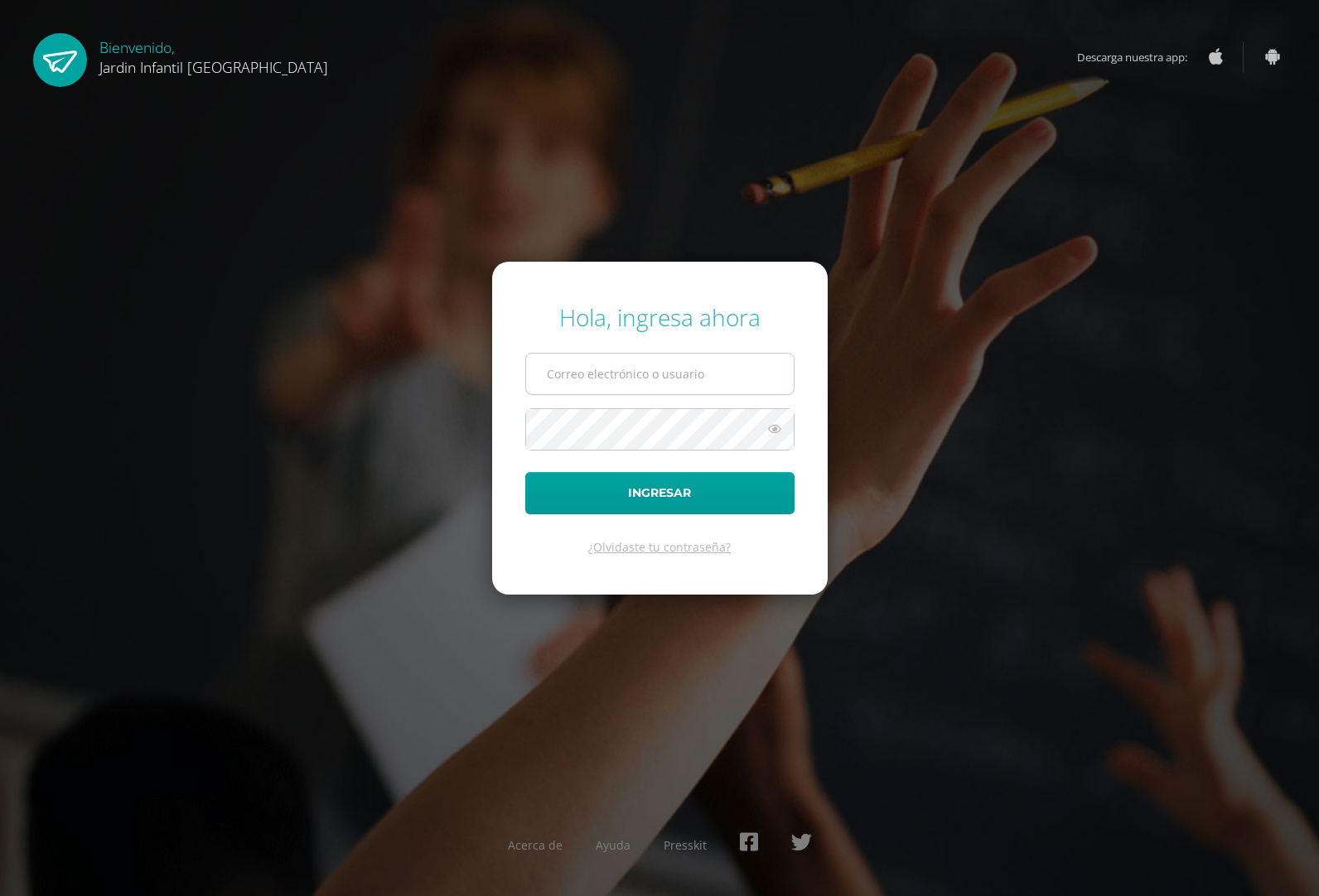
click at [723, 373] on input "text" at bounding box center [660, 374] width 268 height 41
type input "wsaulortizco@gmail.com"
click at [348, 432] on div "Hola, ingresa ahora wsaulortizco@gmail.com Ingresar ¿Olvidaste tu contraseña? A…" at bounding box center [660, 448] width 1069 height 319
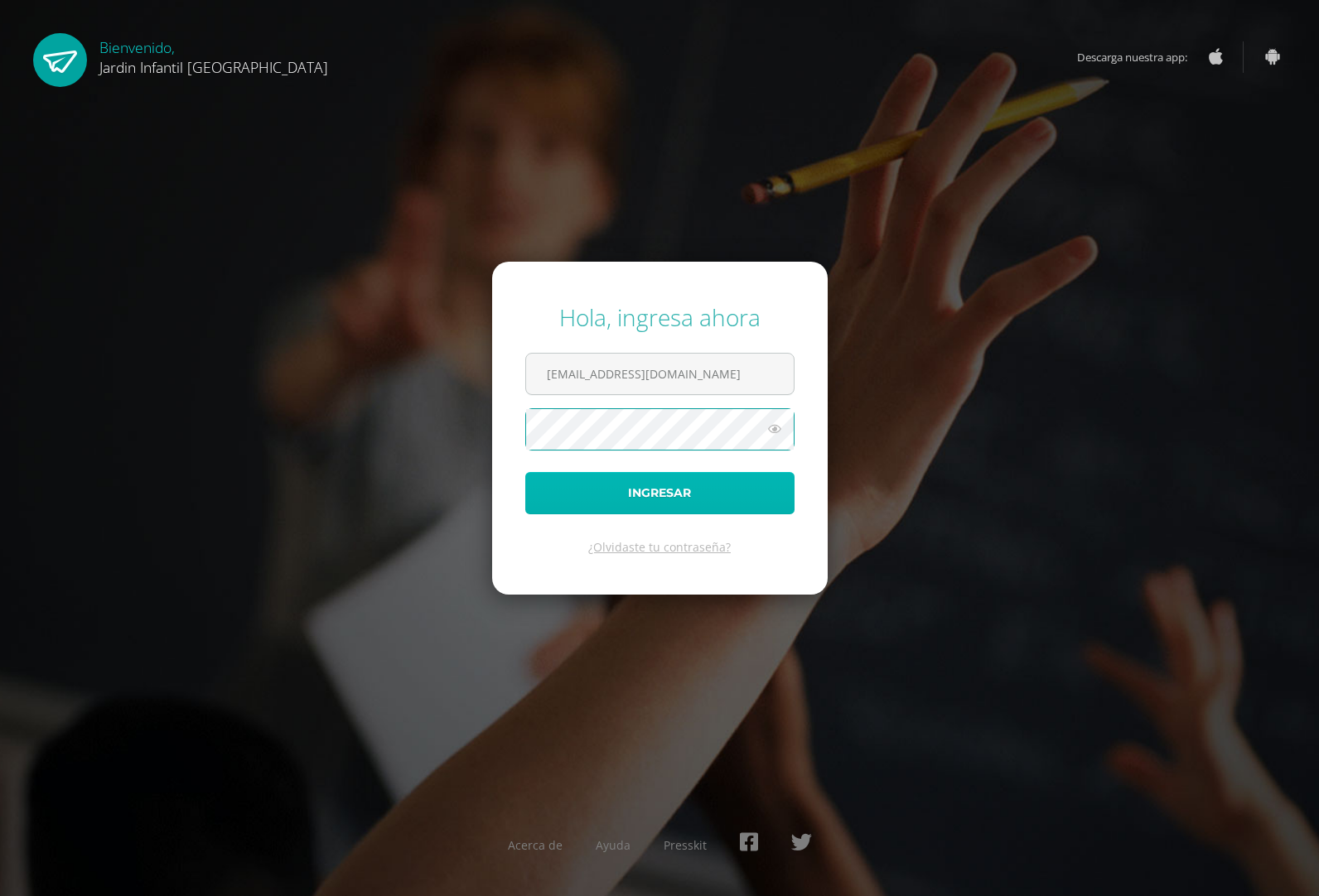
click at [609, 500] on button "Ingresar" at bounding box center [660, 492] width 269 height 43
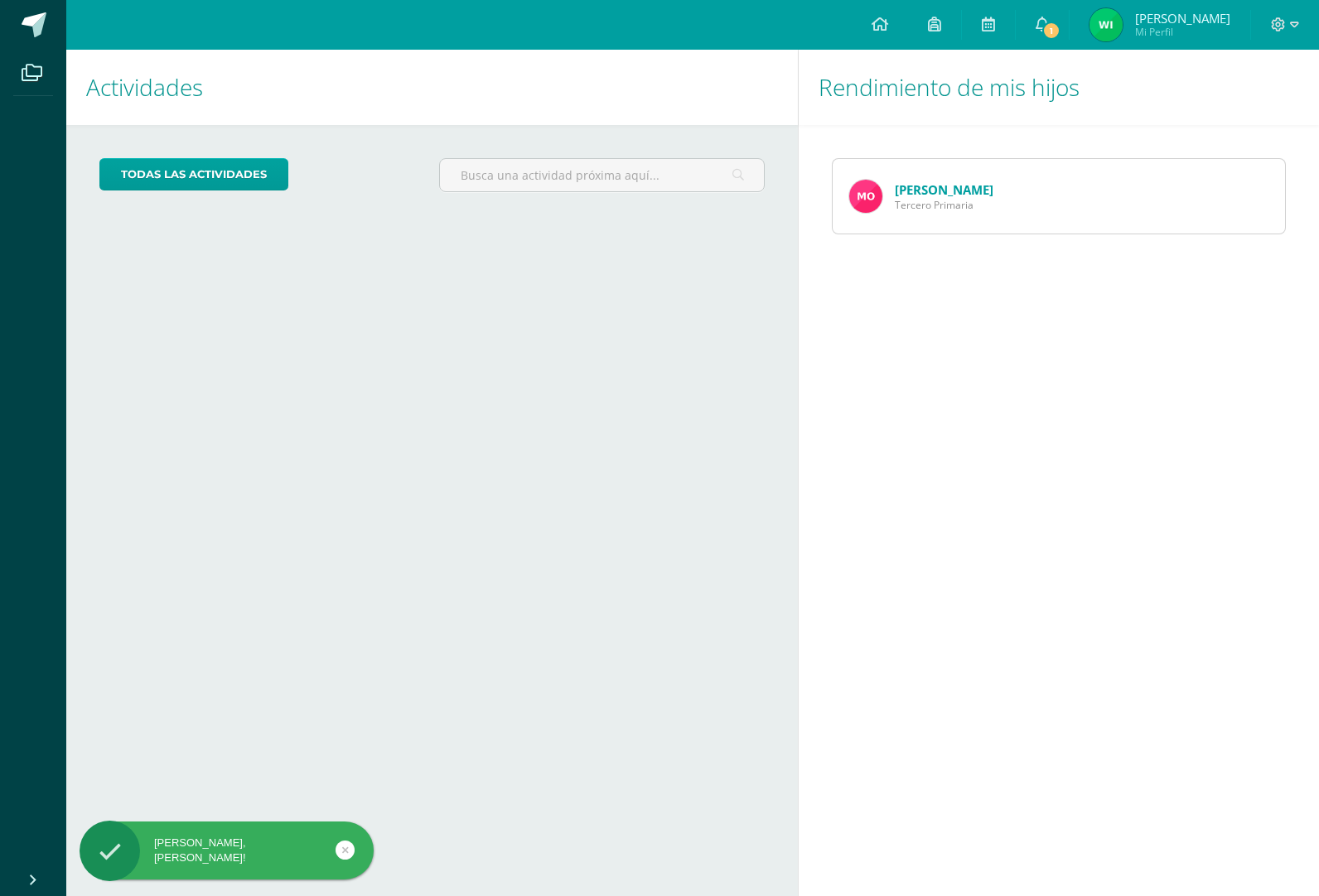
click at [956, 190] on link "[PERSON_NAME]" at bounding box center [943, 190] width 99 height 16
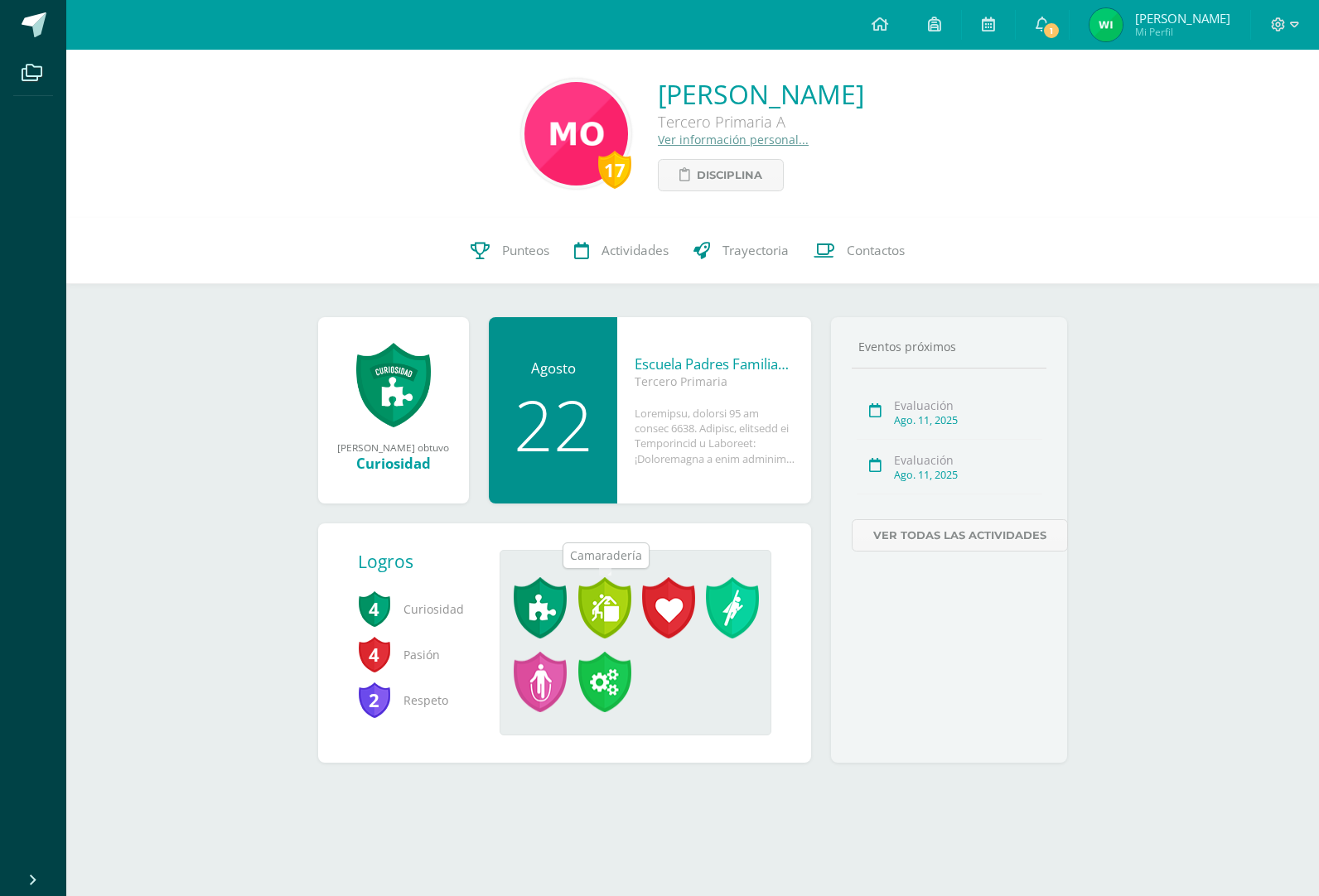
click at [599, 617] on span at bounding box center [604, 608] width 53 height 62
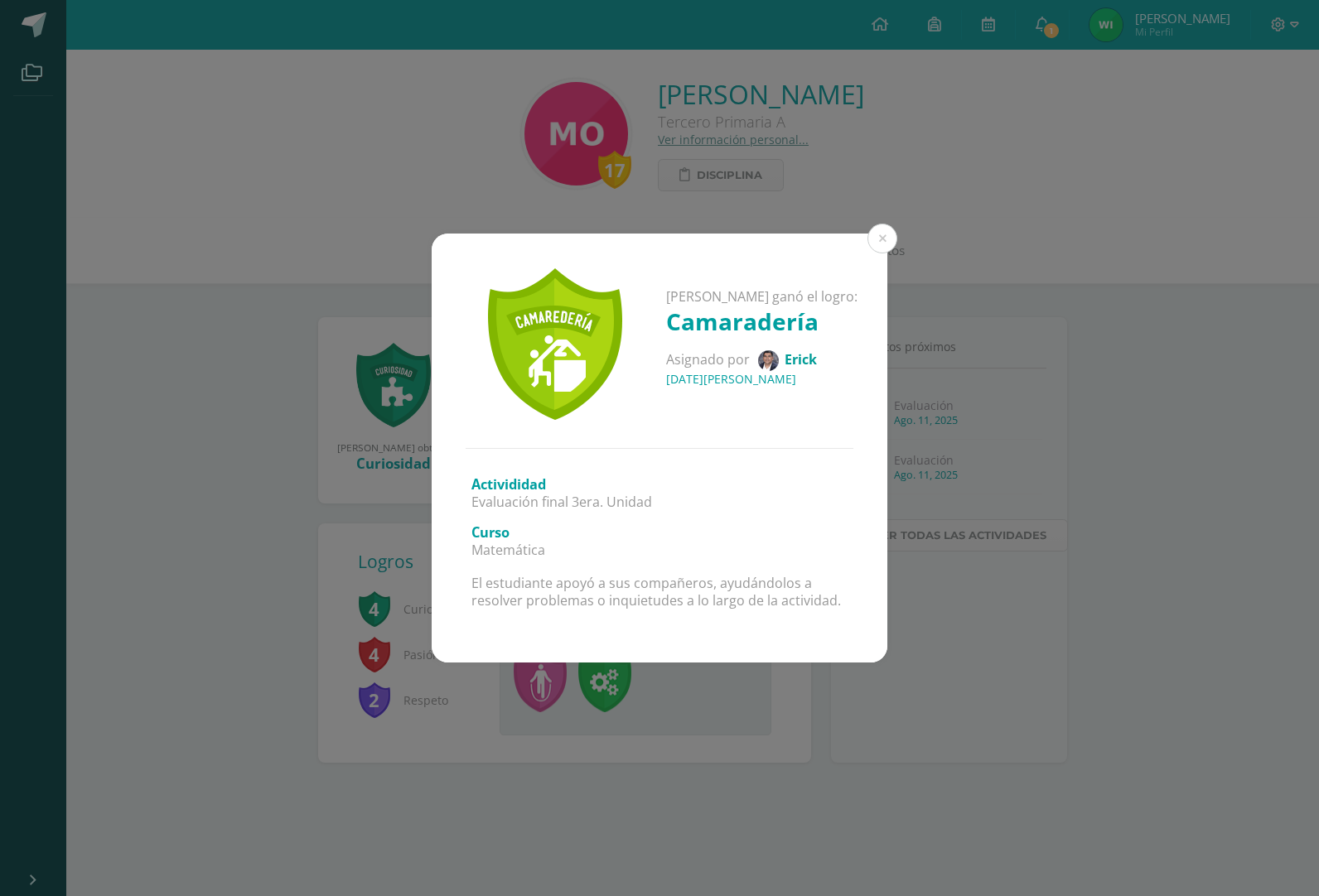
click at [696, 697] on div "[PERSON_NAME] ganó el logro: Camaradería Asignado por [PERSON_NAME] [DATE][PERS…" at bounding box center [660, 448] width 1319 height 896
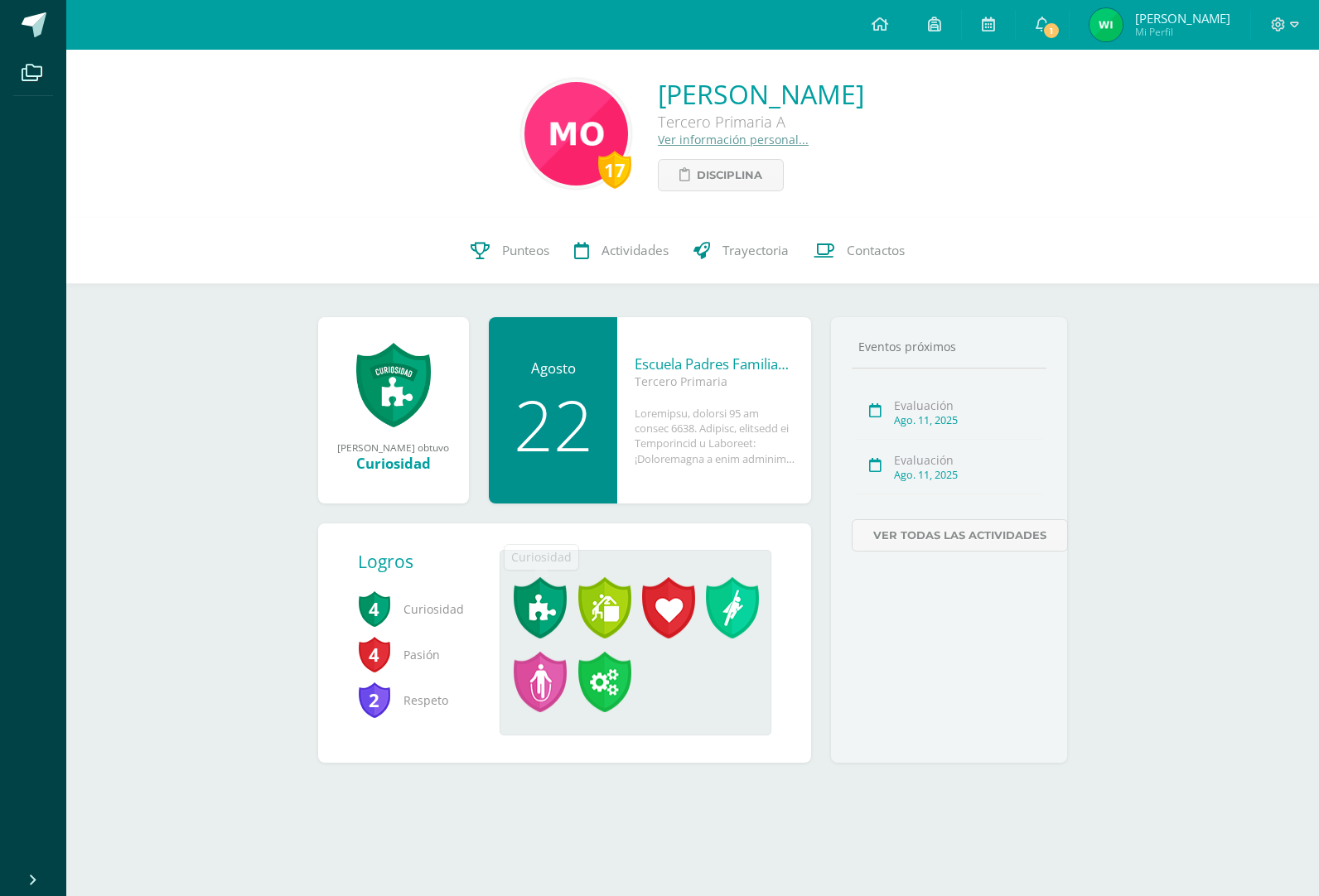
click at [548, 624] on span at bounding box center [540, 608] width 53 height 62
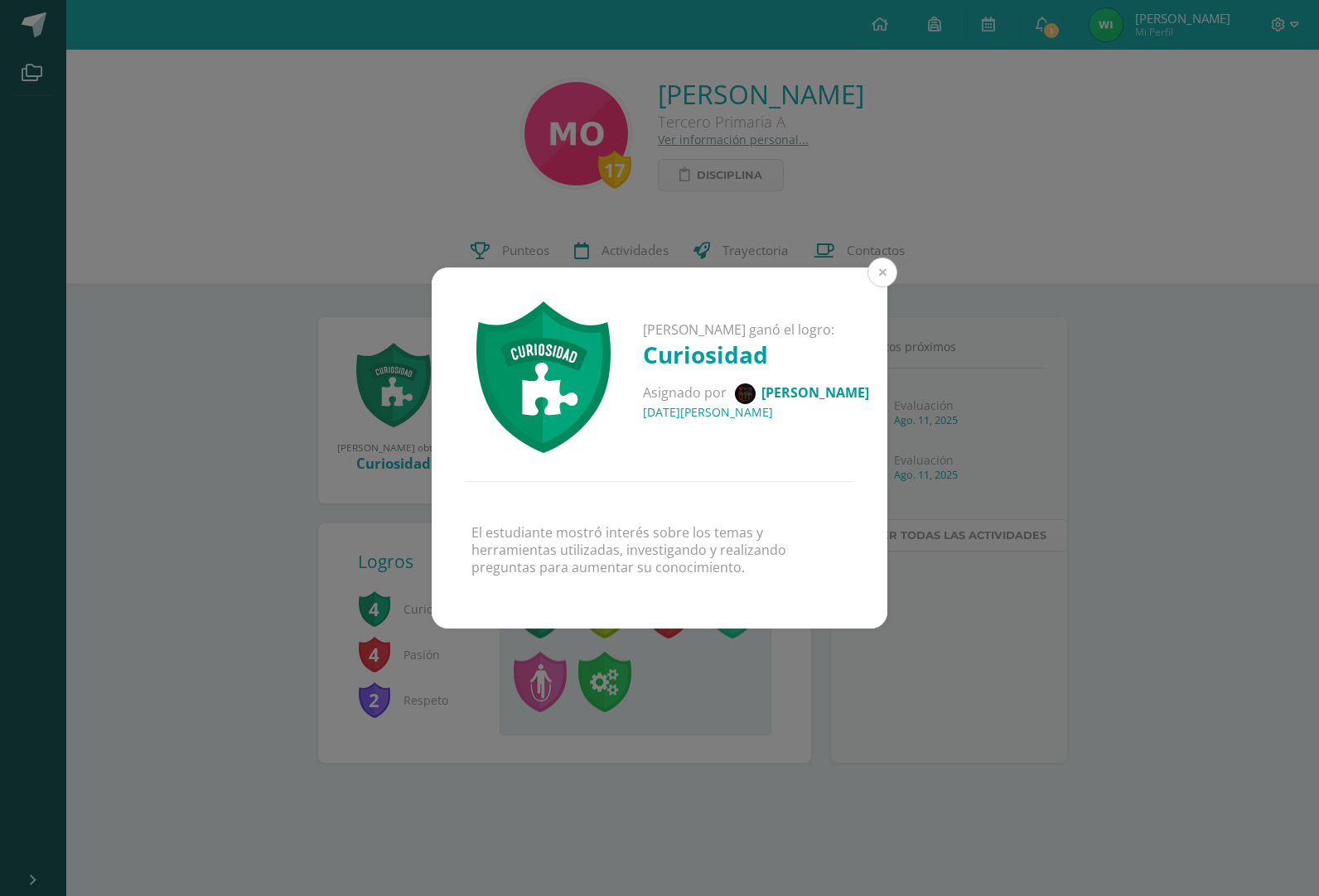
click at [884, 270] on button at bounding box center [882, 272] width 30 height 30
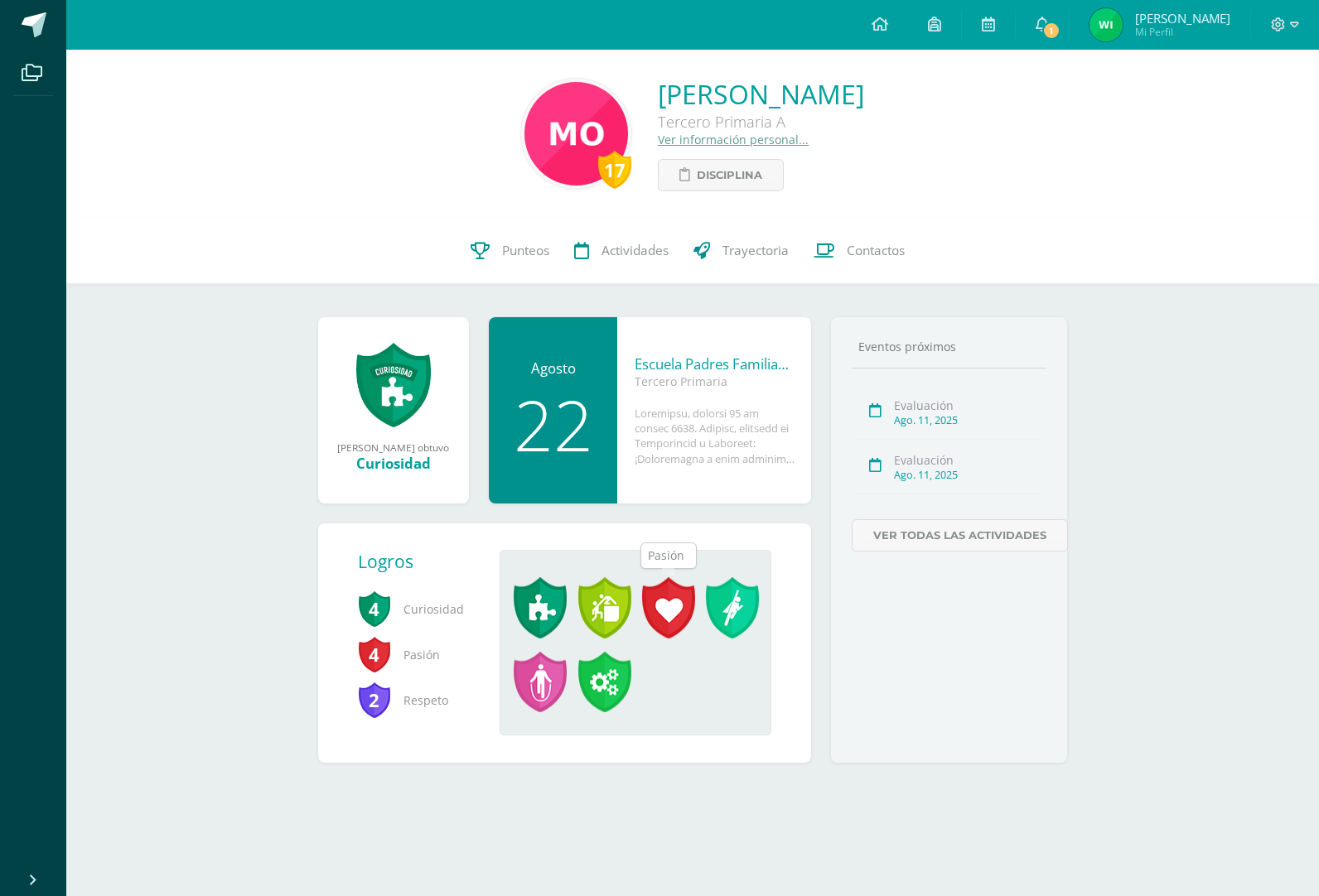
click at [667, 598] on span at bounding box center [669, 608] width 53 height 62
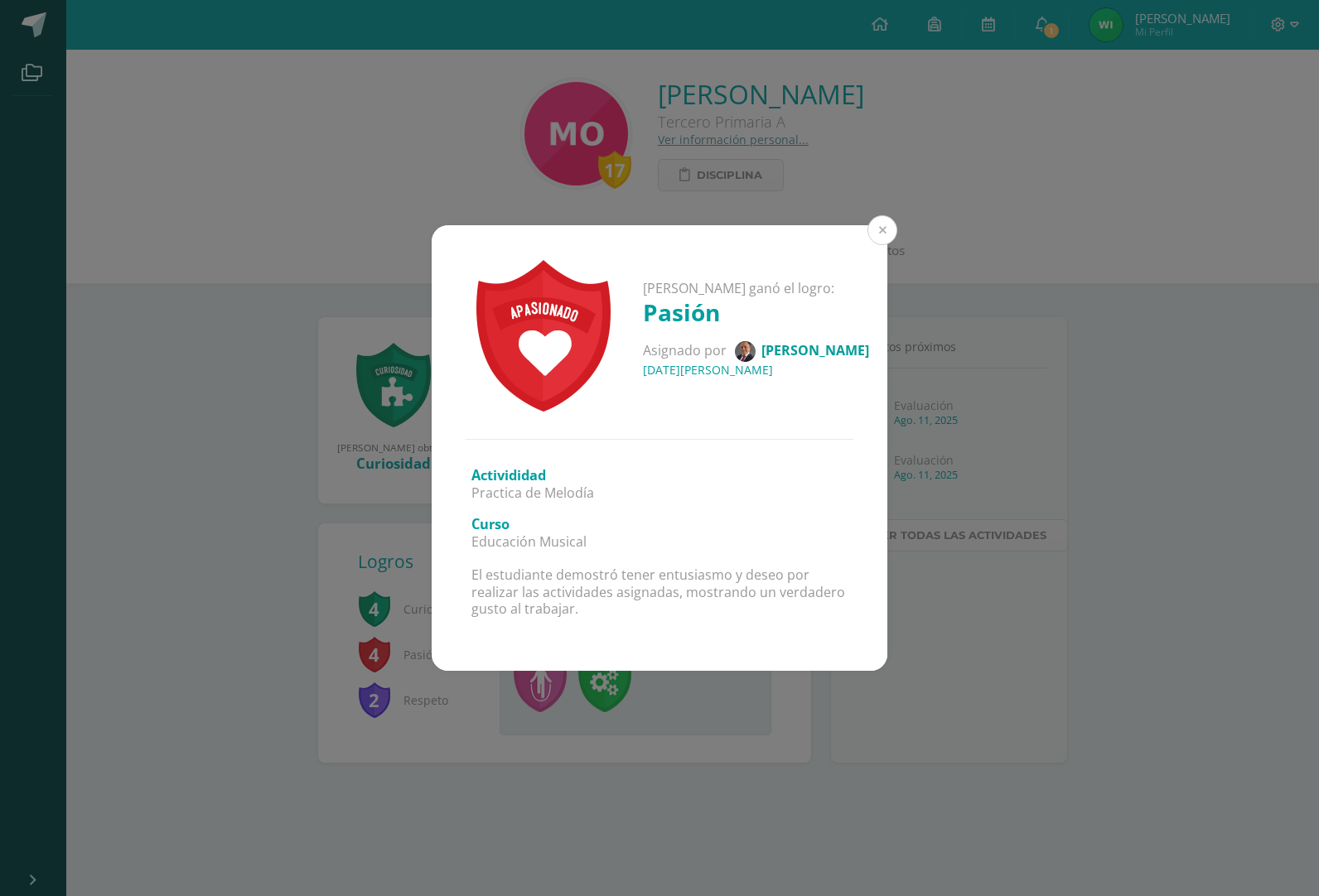
click at [879, 238] on button at bounding box center [882, 229] width 30 height 30
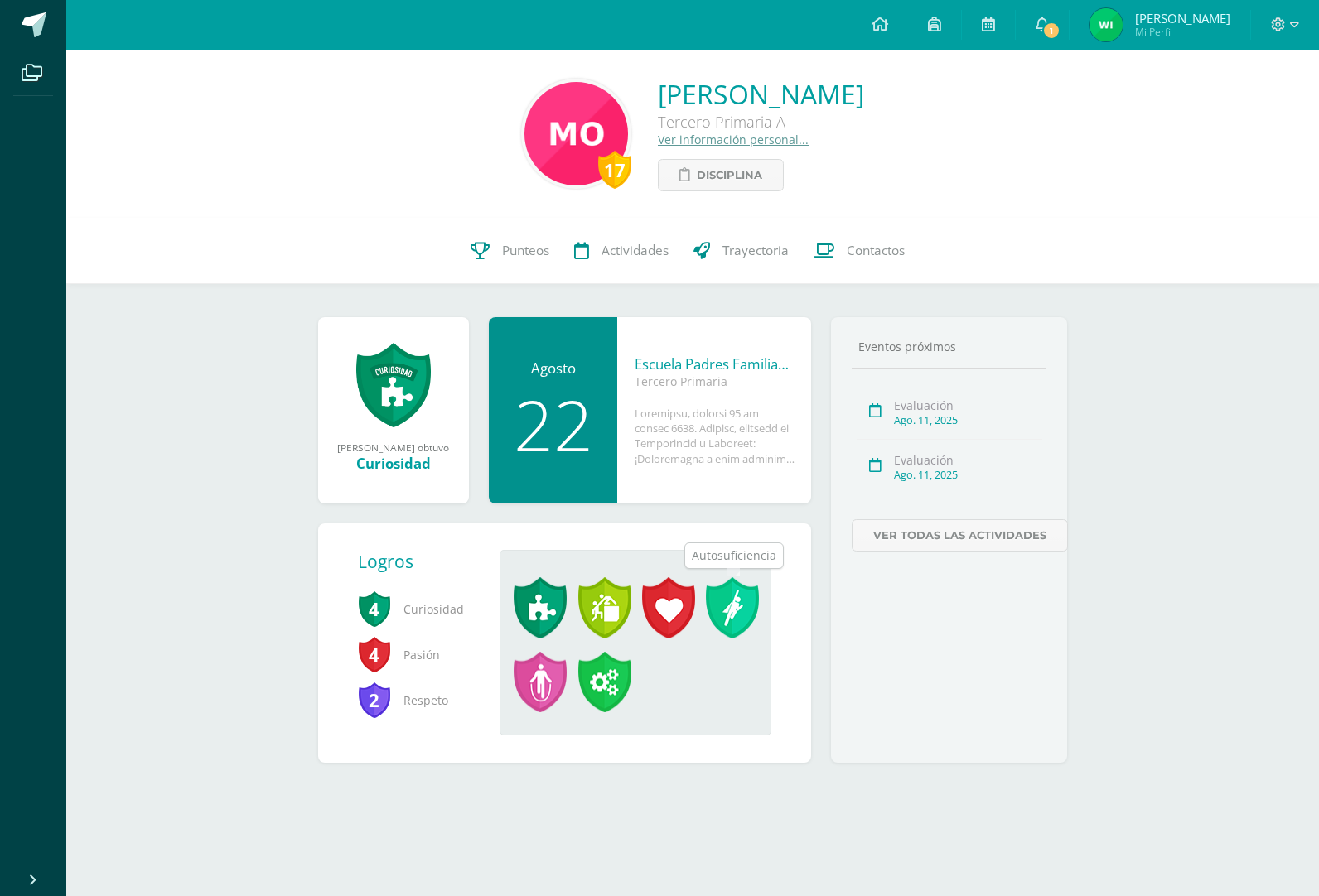
click at [729, 629] on span at bounding box center [732, 608] width 53 height 62
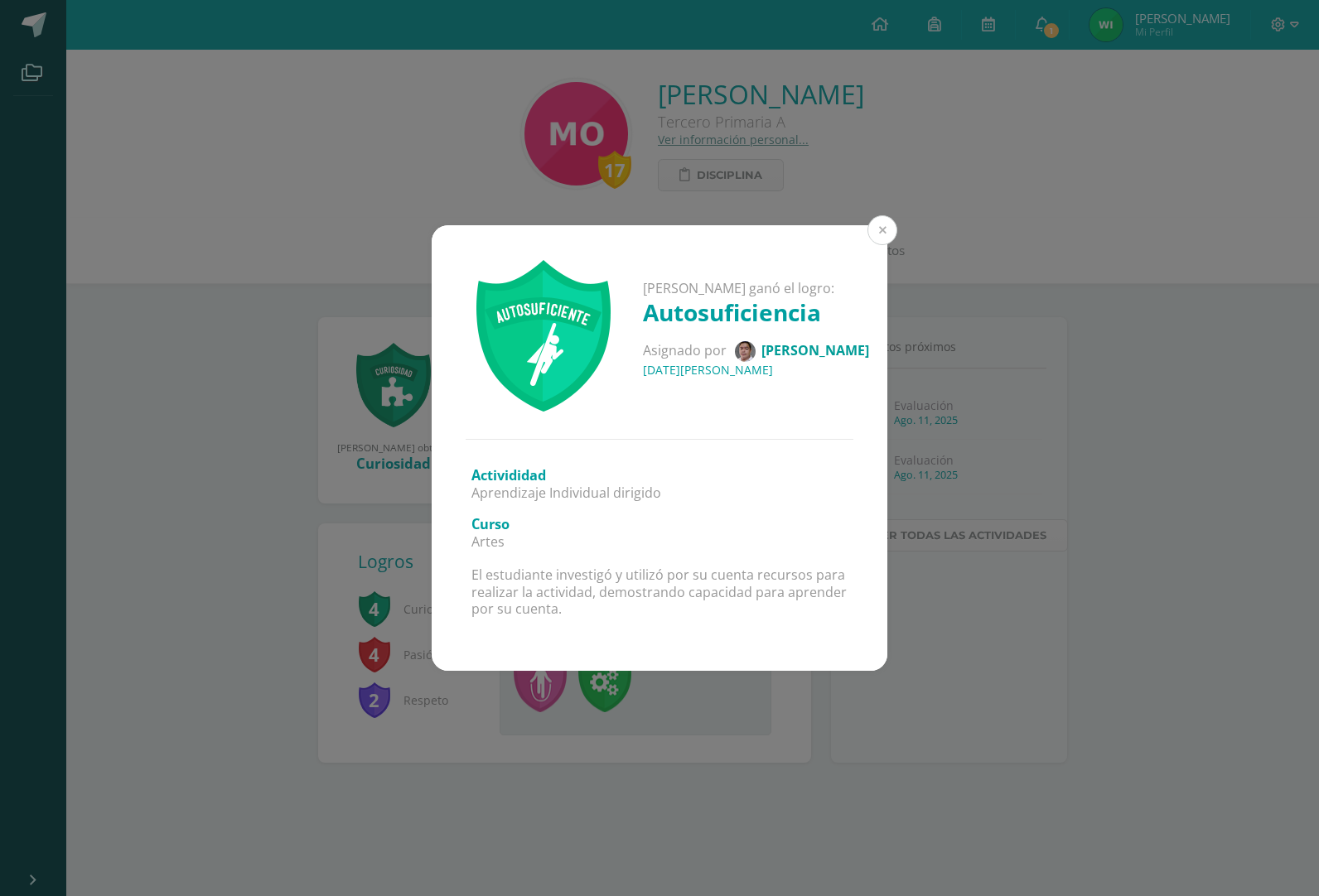
click at [884, 243] on button at bounding box center [882, 229] width 30 height 30
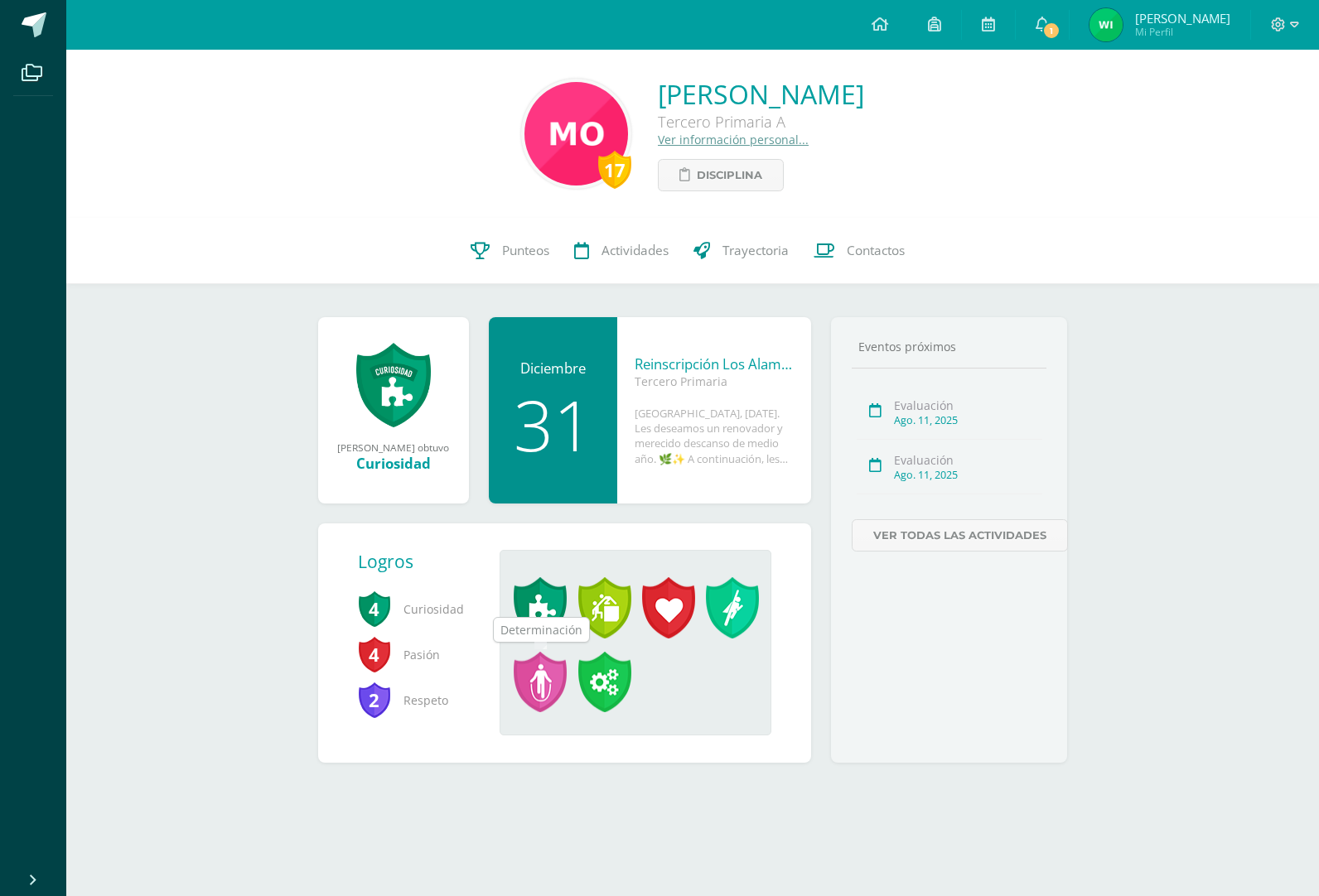
click at [541, 696] on span at bounding box center [540, 683] width 53 height 62
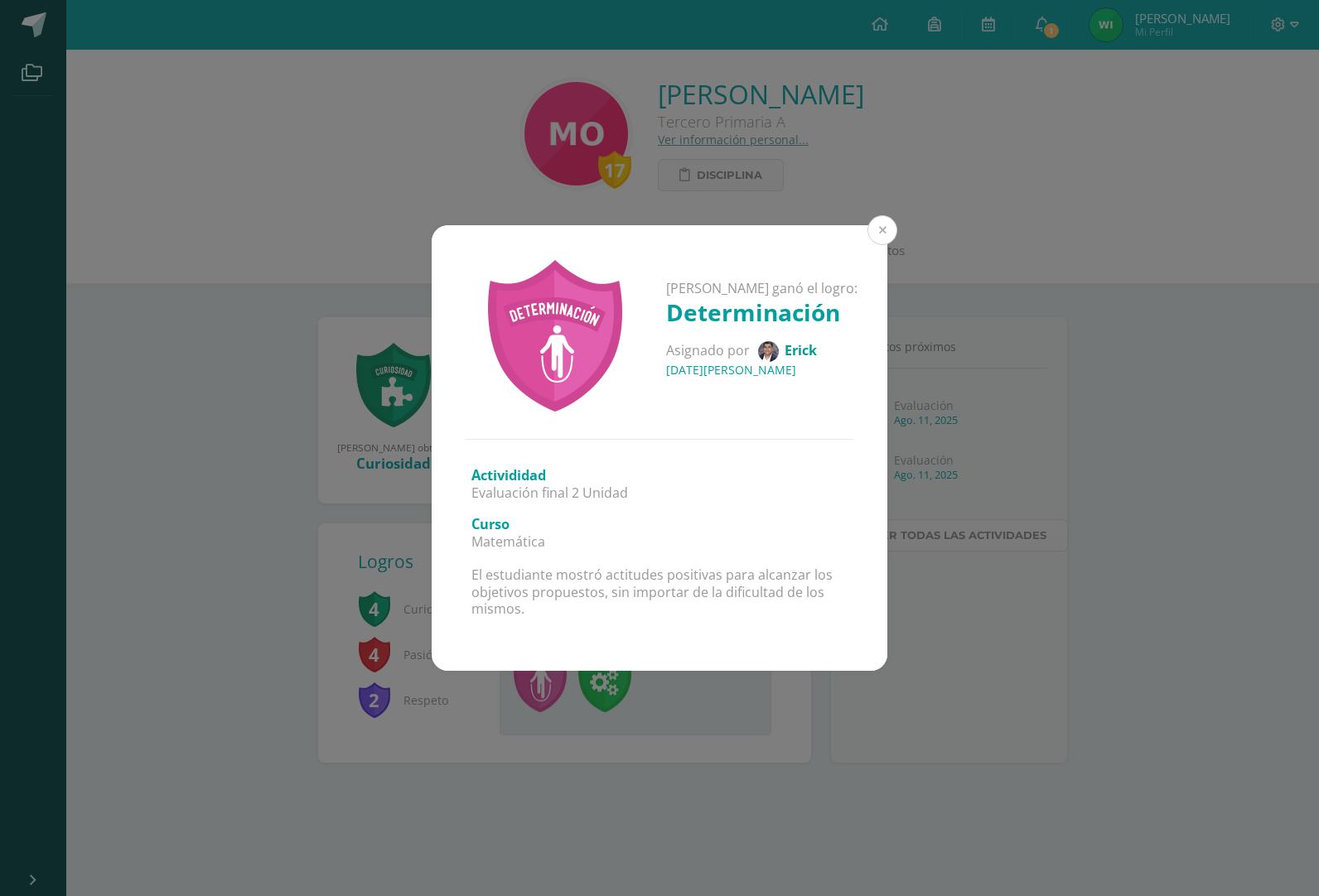
click at [886, 236] on button at bounding box center [882, 229] width 30 height 30
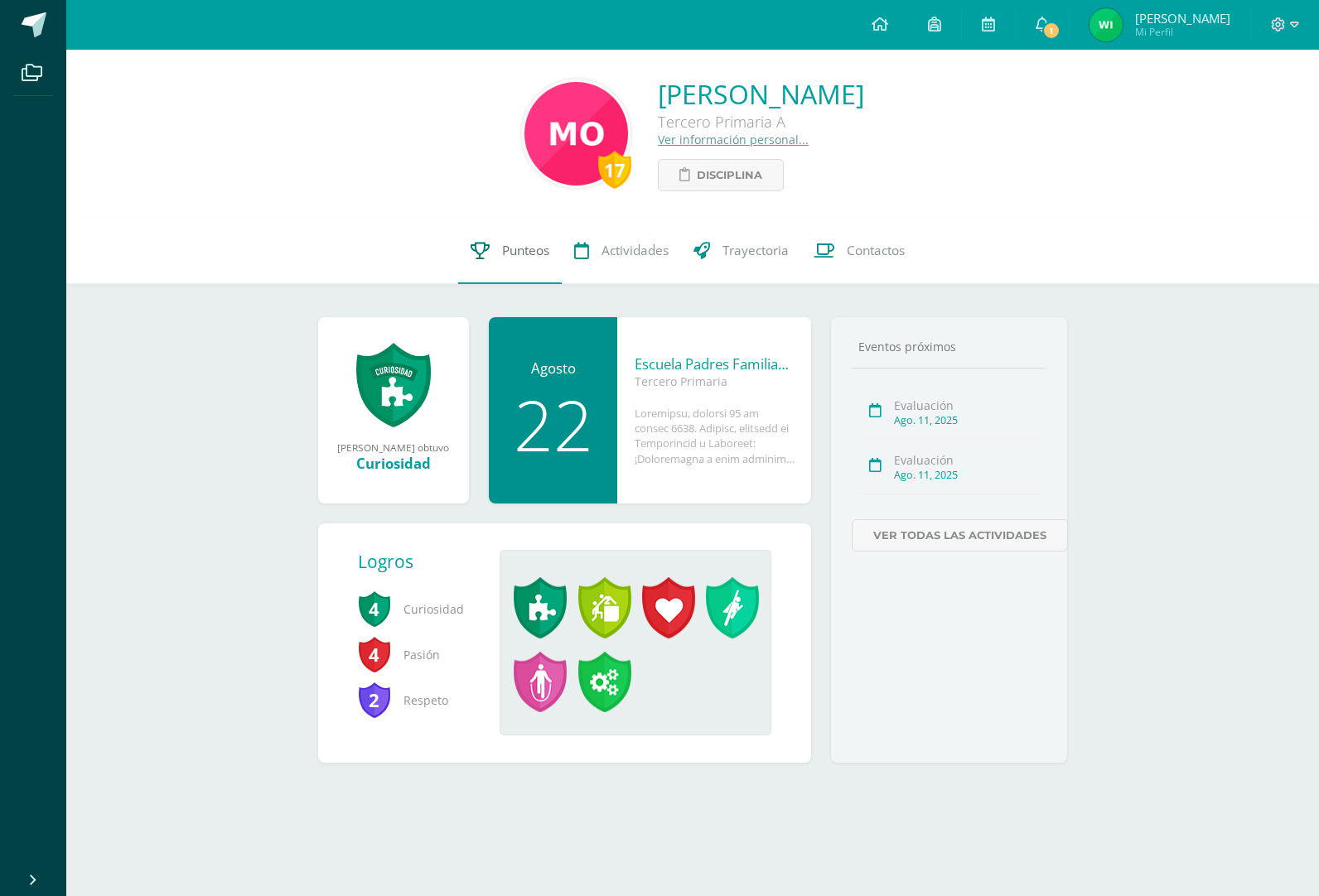
click at [505, 248] on span "Punteos" at bounding box center [525, 250] width 47 height 17
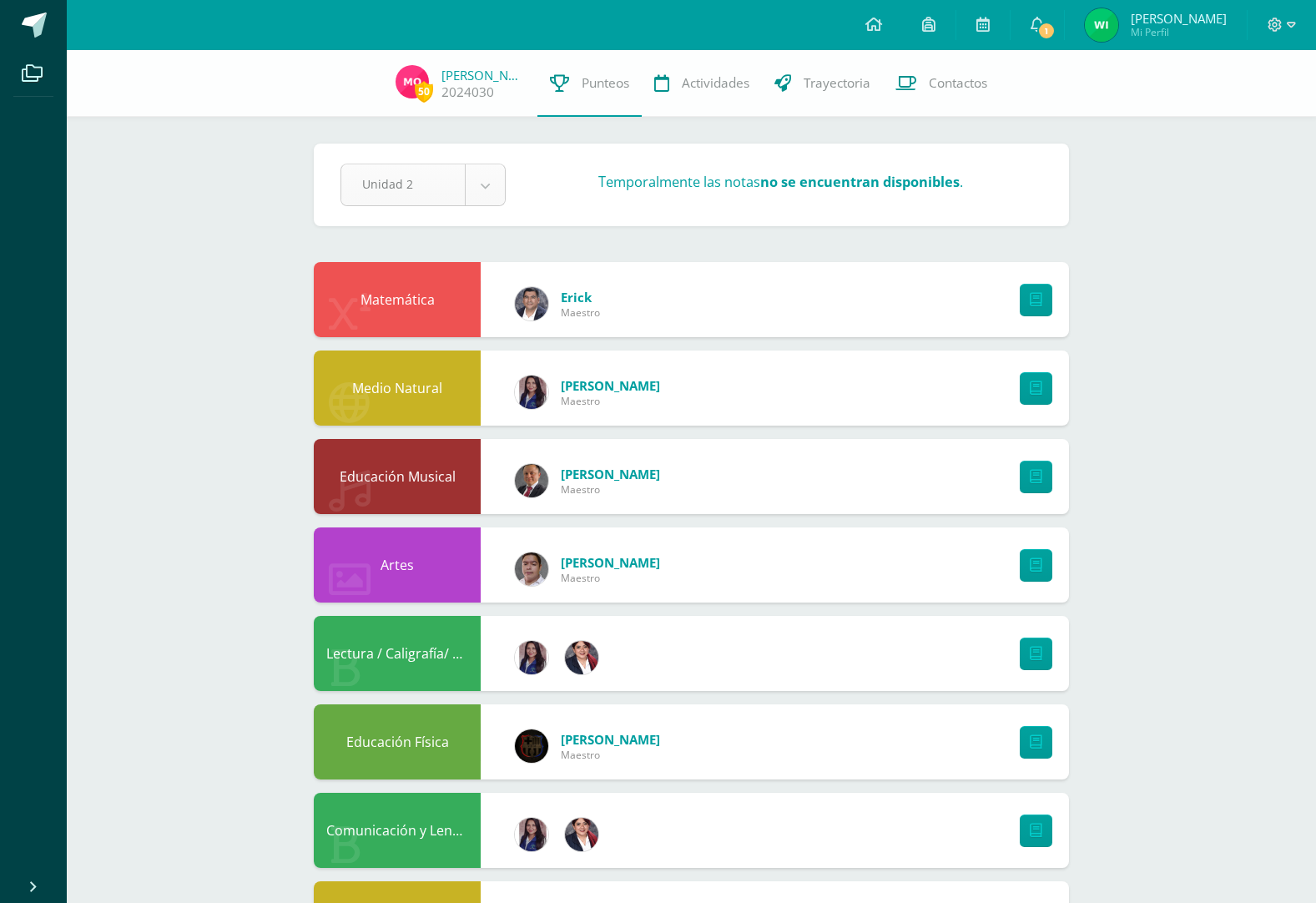
click at [480, 181] on body "Archivos Cerrar panel Configuración Cerrar sesión Wilfredo Saúl Mi Perfil 1 1 A…" at bounding box center [658, 627] width 1316 height 1255
